Goal: Information Seeking & Learning: Learn about a topic

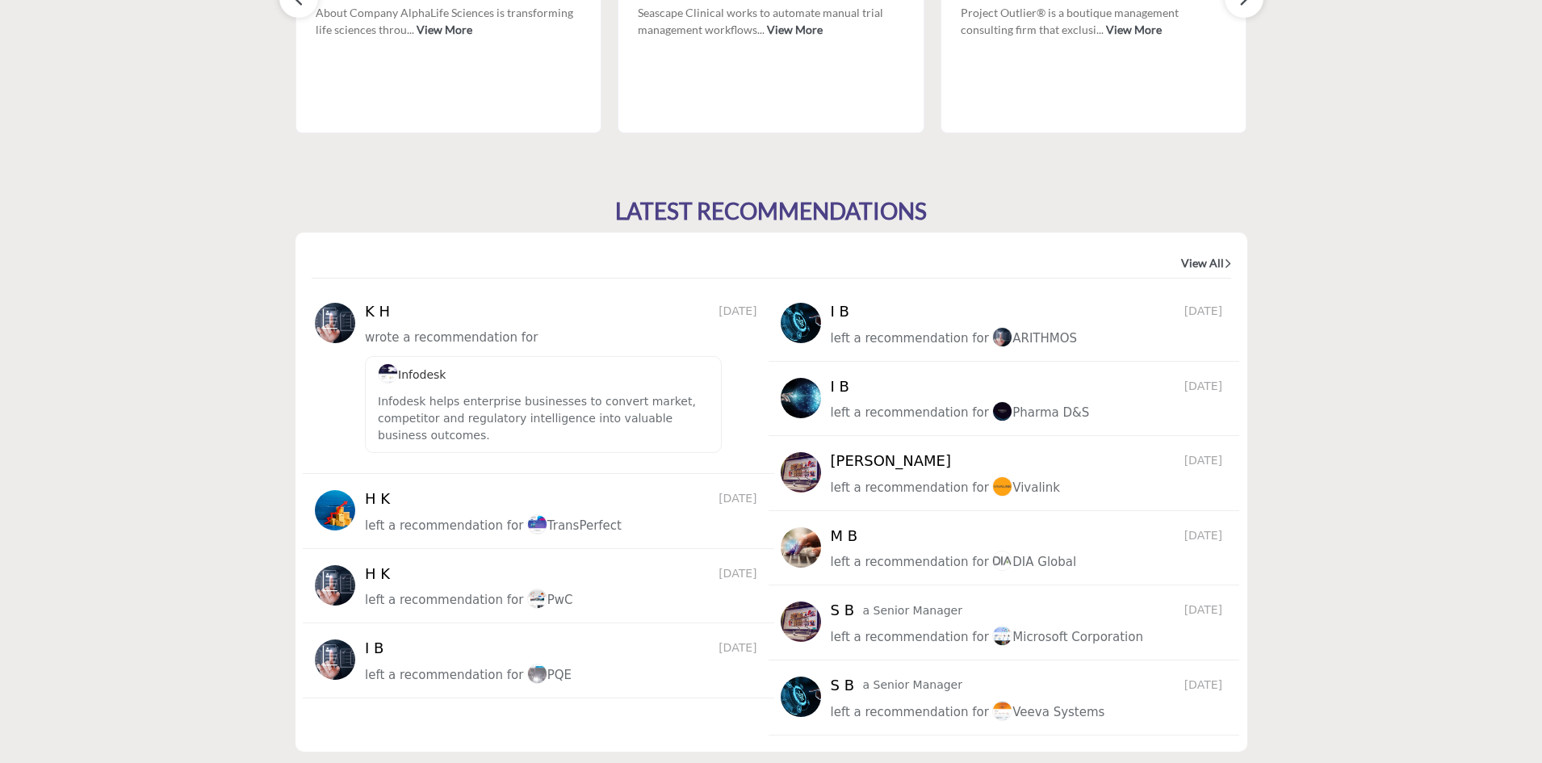
scroll to position [1802, 0]
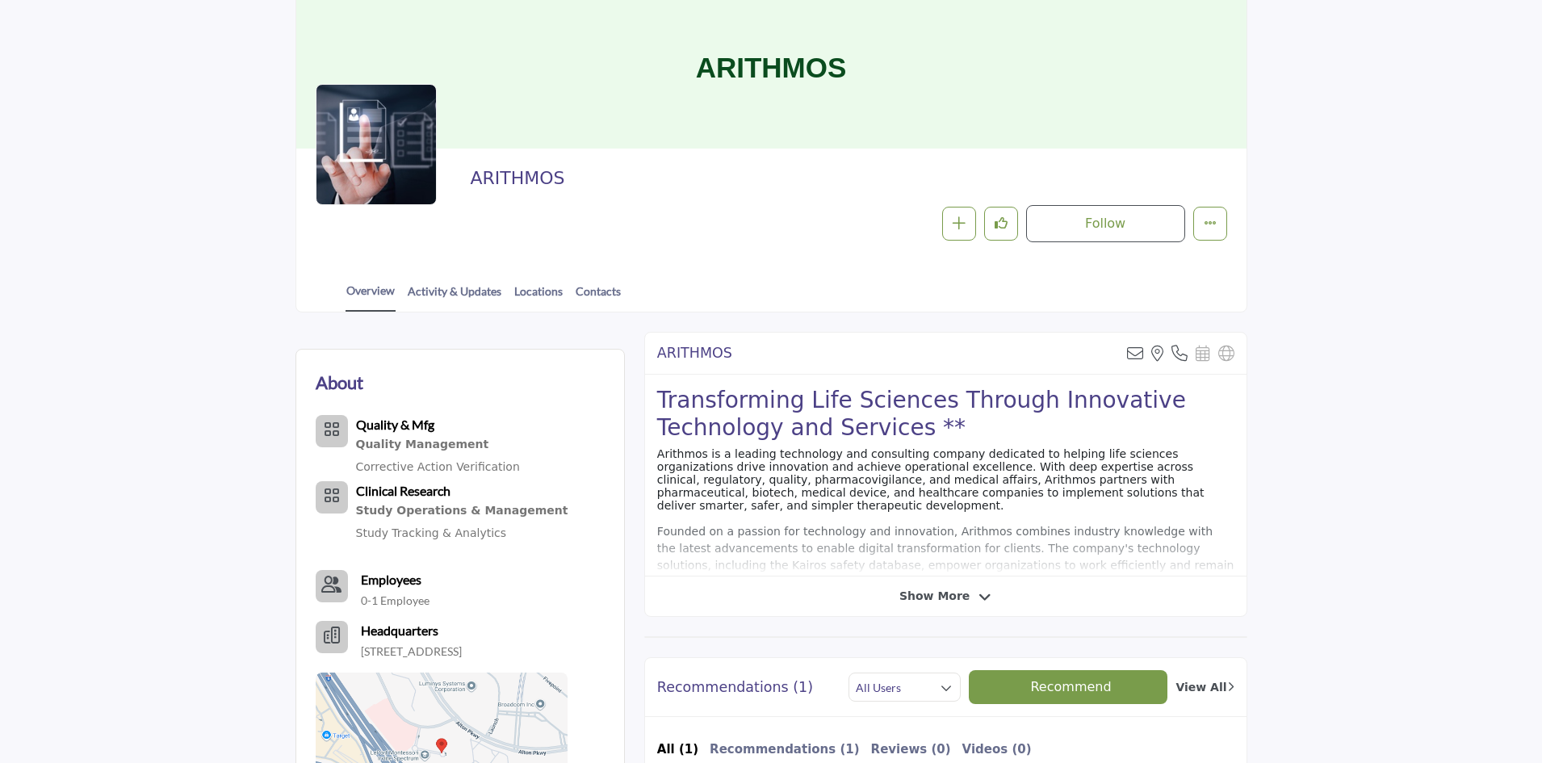
scroll to position [323, 0]
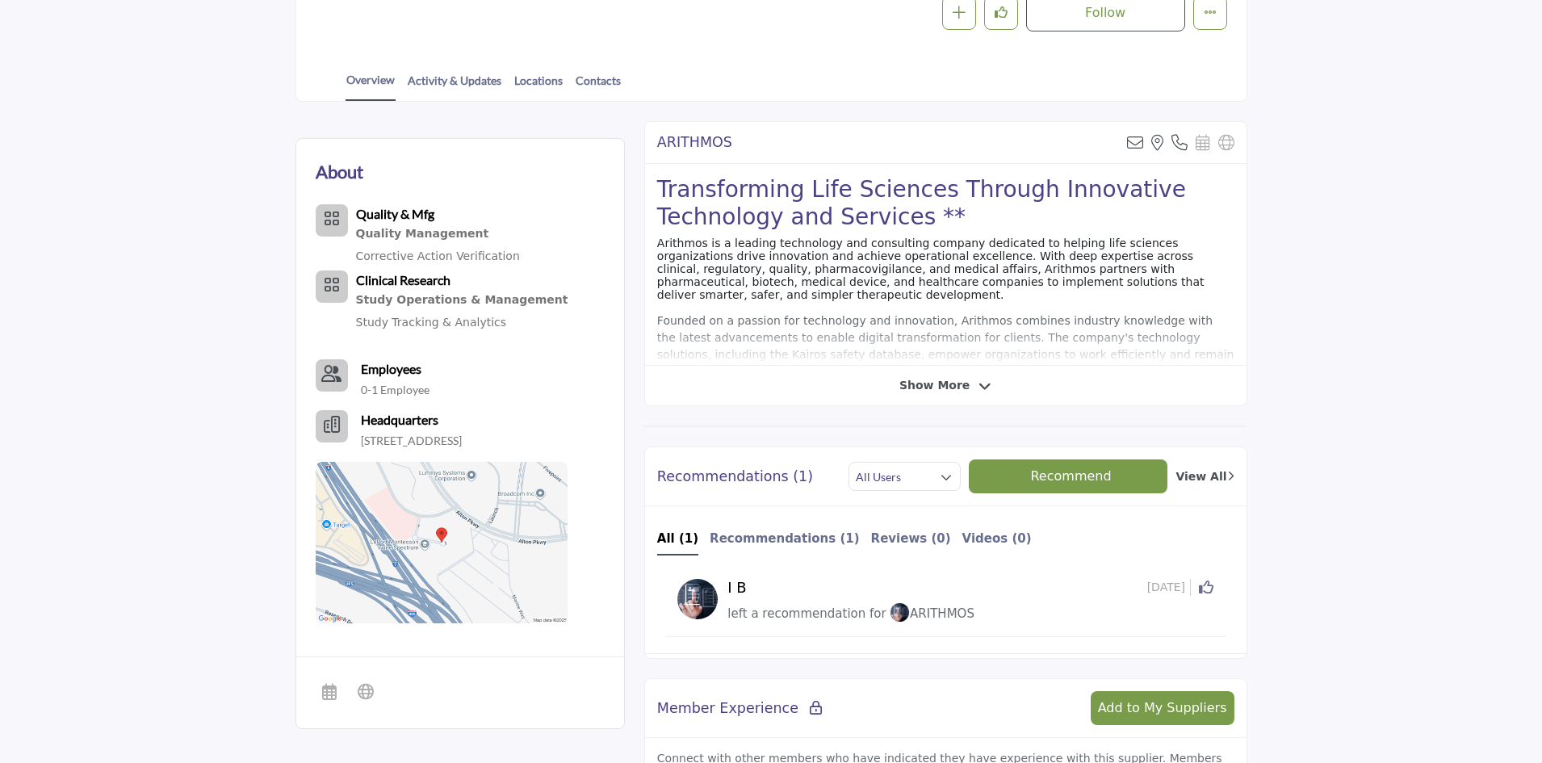
click at [1011, 388] on div "Show More" at bounding box center [946, 385] width 602 height 17
click at [945, 383] on span "Show More" at bounding box center [935, 385] width 70 height 17
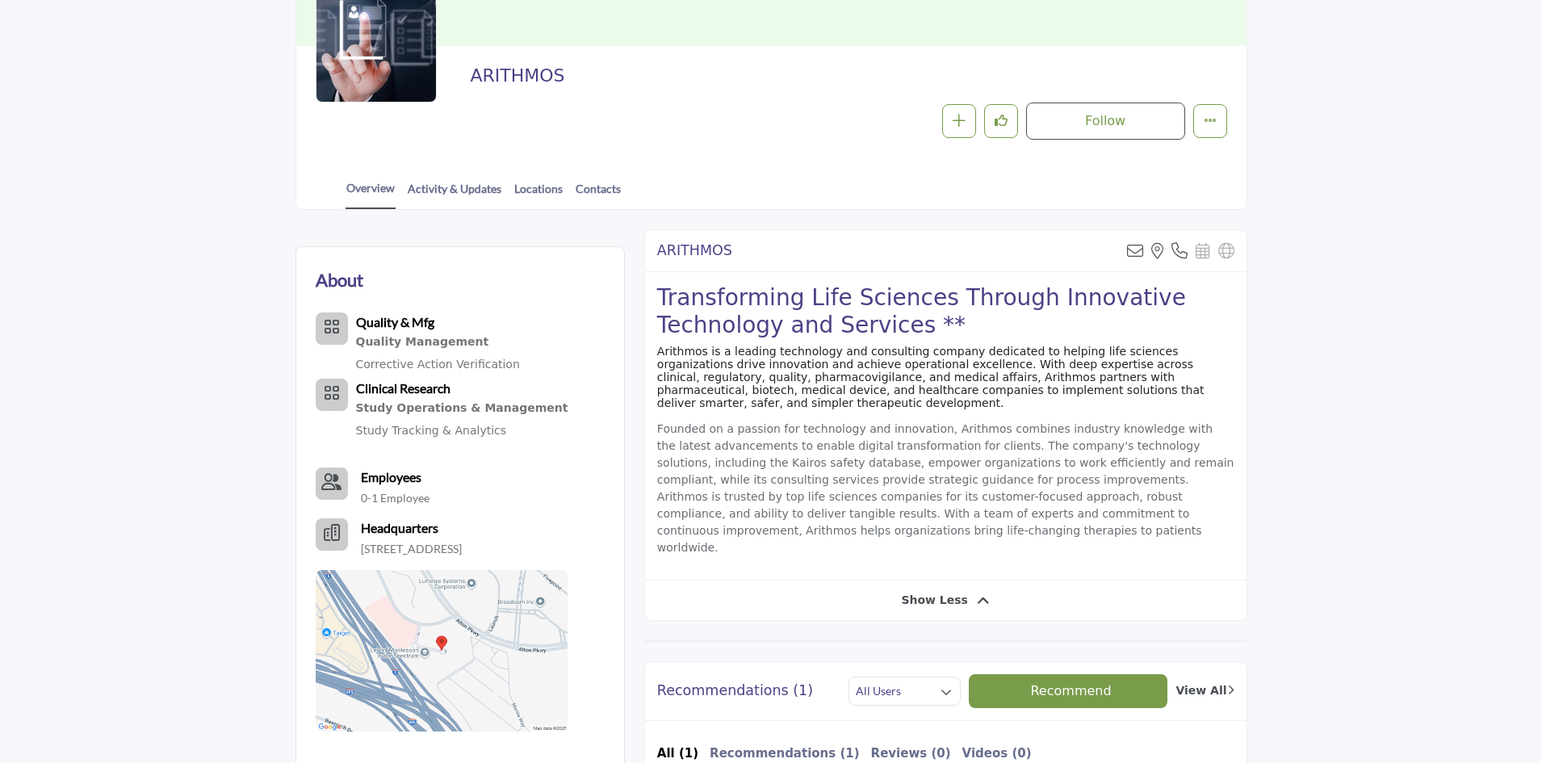
scroll to position [81, 0]
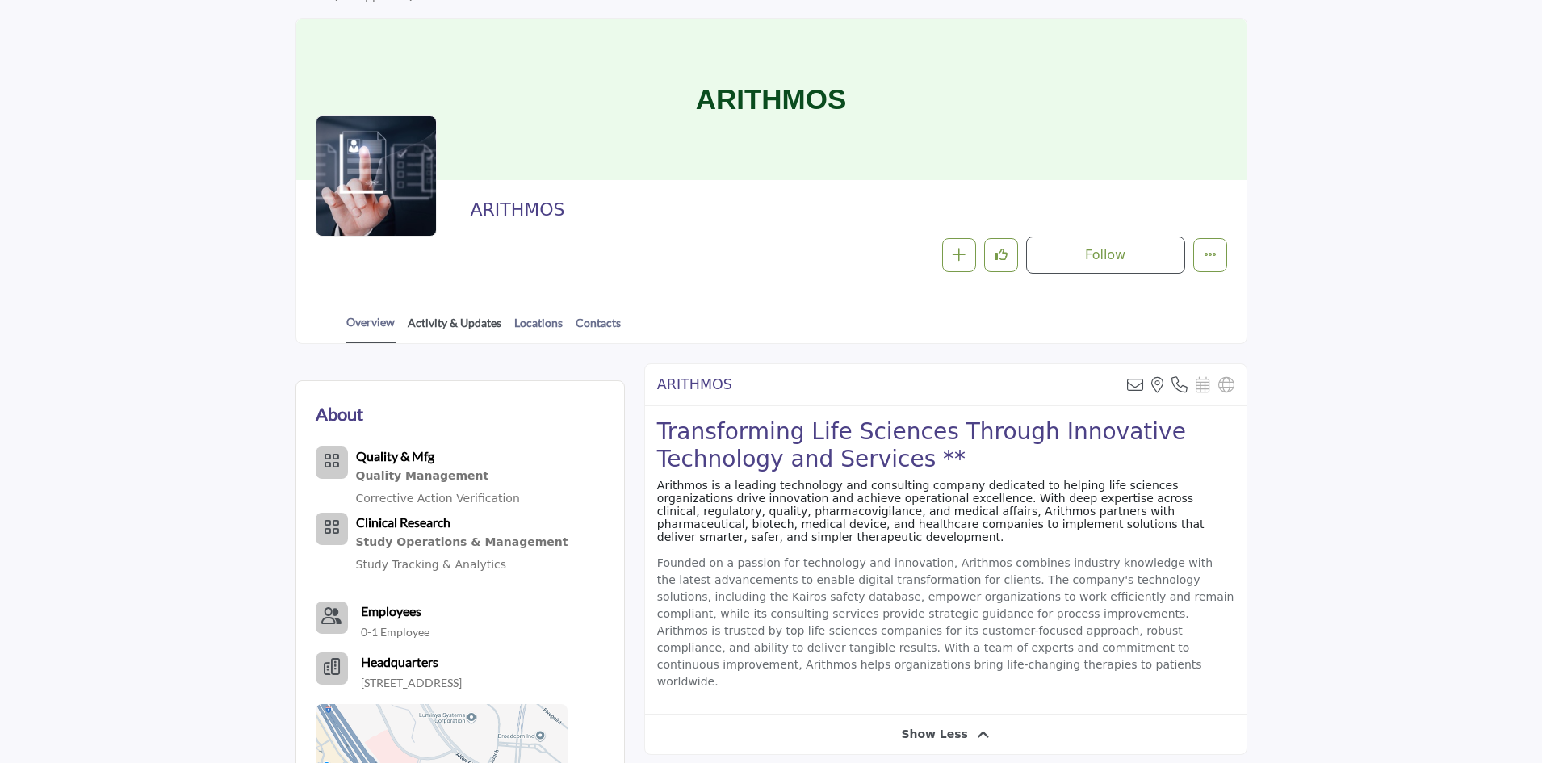
click at [483, 327] on link "Activity & Updates" at bounding box center [454, 328] width 95 height 28
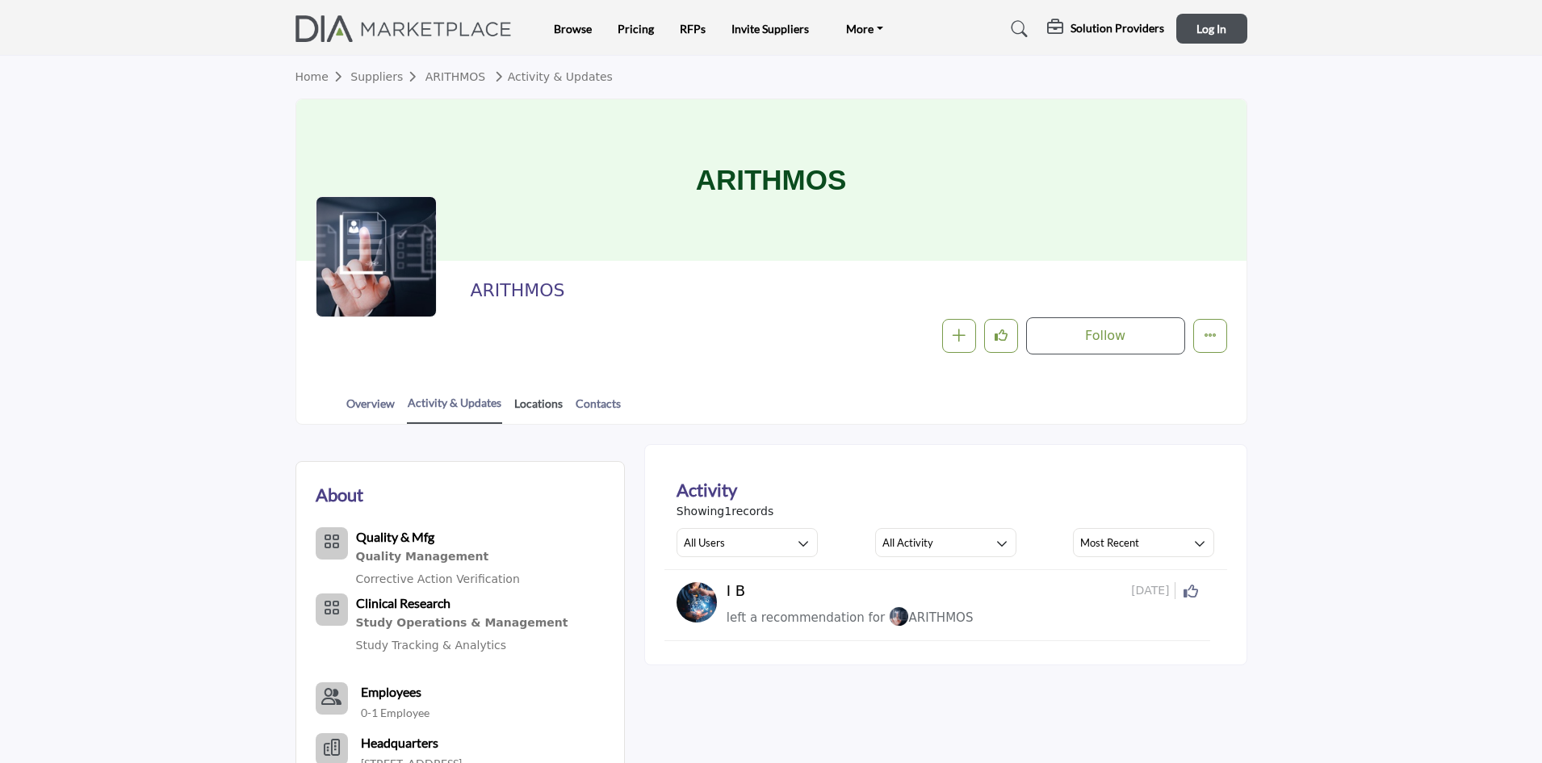
click at [536, 401] on link "Locations" at bounding box center [539, 409] width 50 height 28
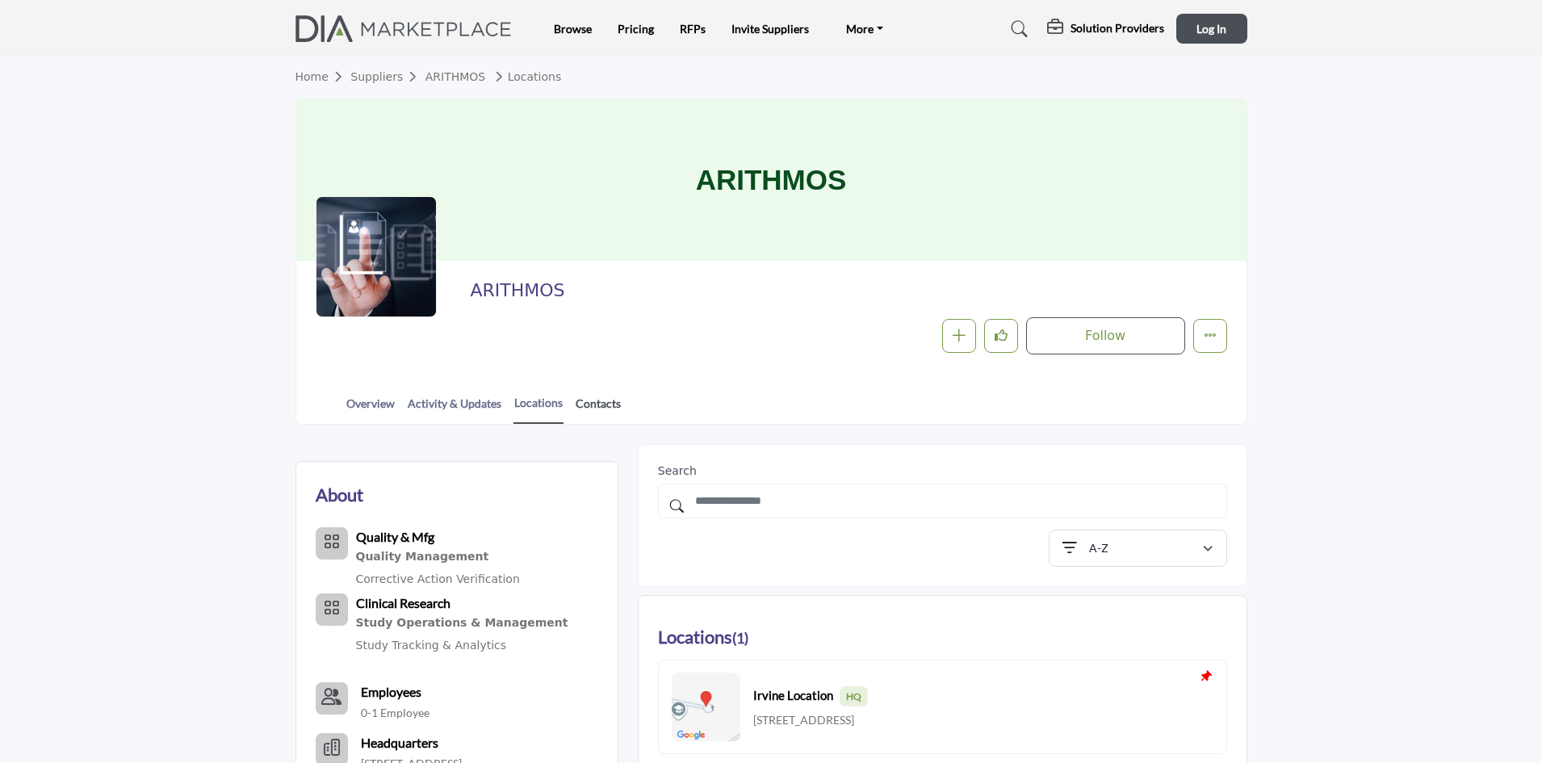
click at [579, 409] on link "Contacts" at bounding box center [598, 409] width 47 height 28
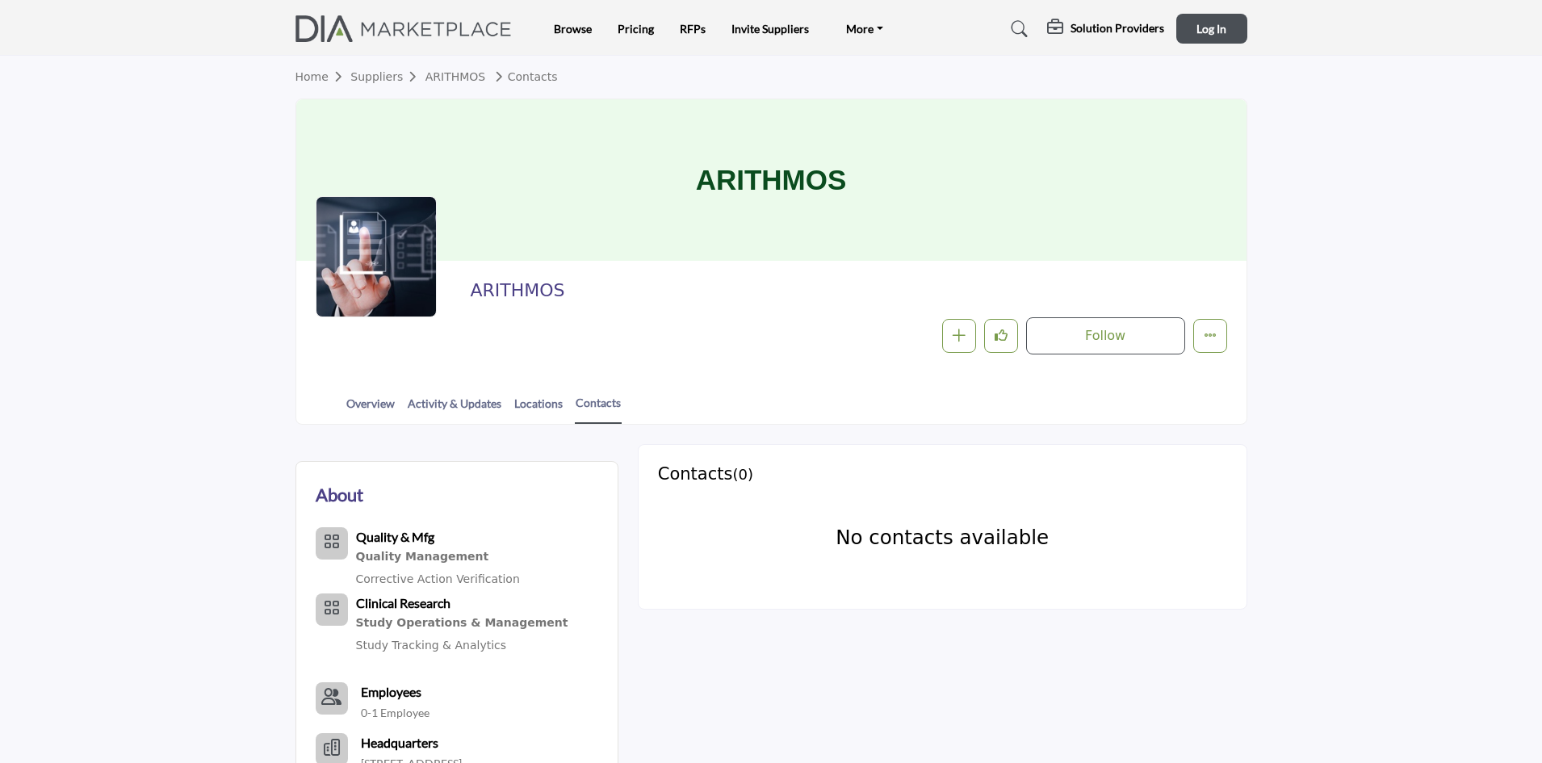
click at [396, 73] on link "Suppliers" at bounding box center [387, 76] width 74 height 13
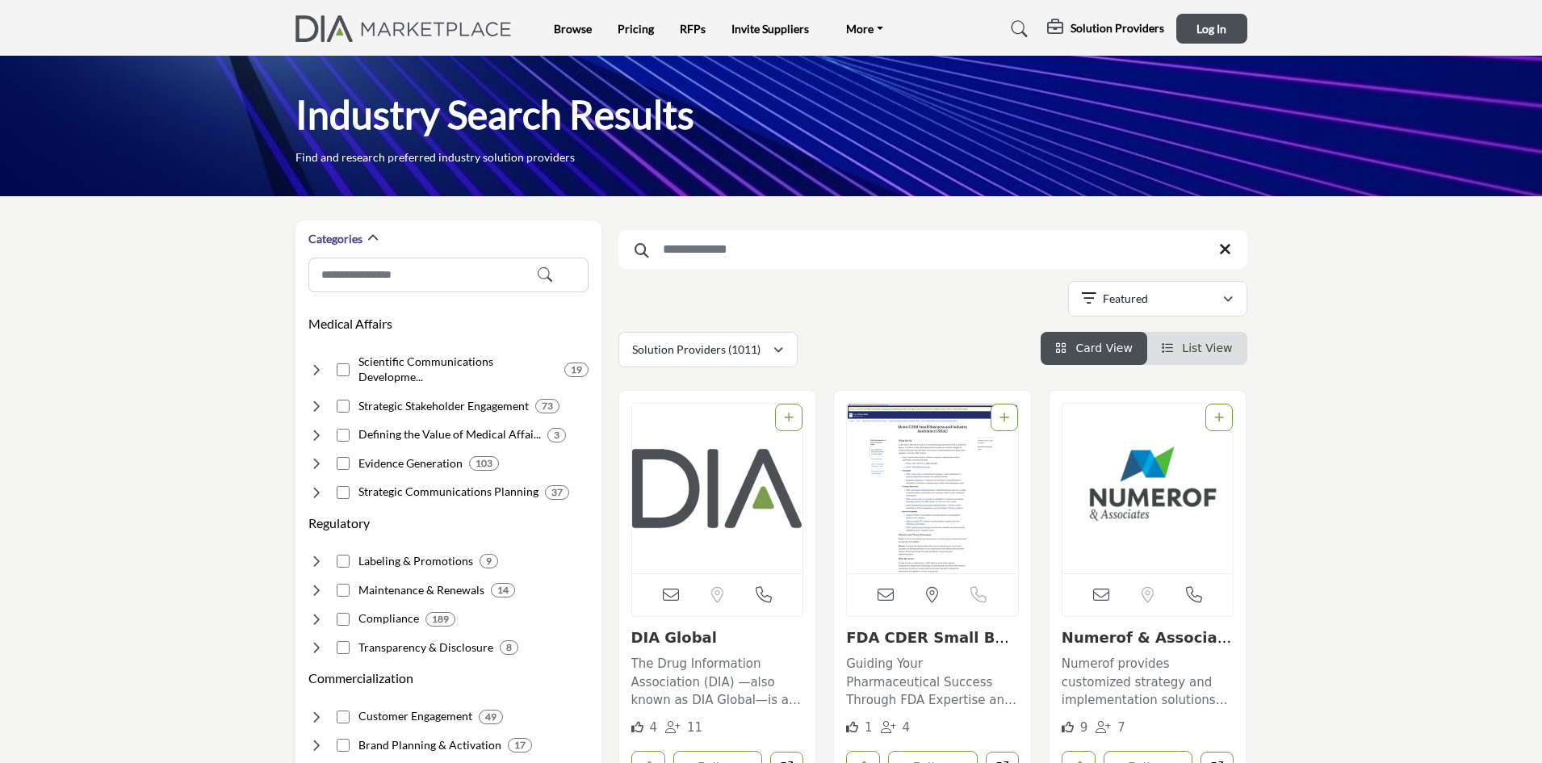
click at [639, 28] on link "Pricing" at bounding box center [636, 29] width 36 height 14
